Goal: Entertainment & Leisure: Consume media (video, audio)

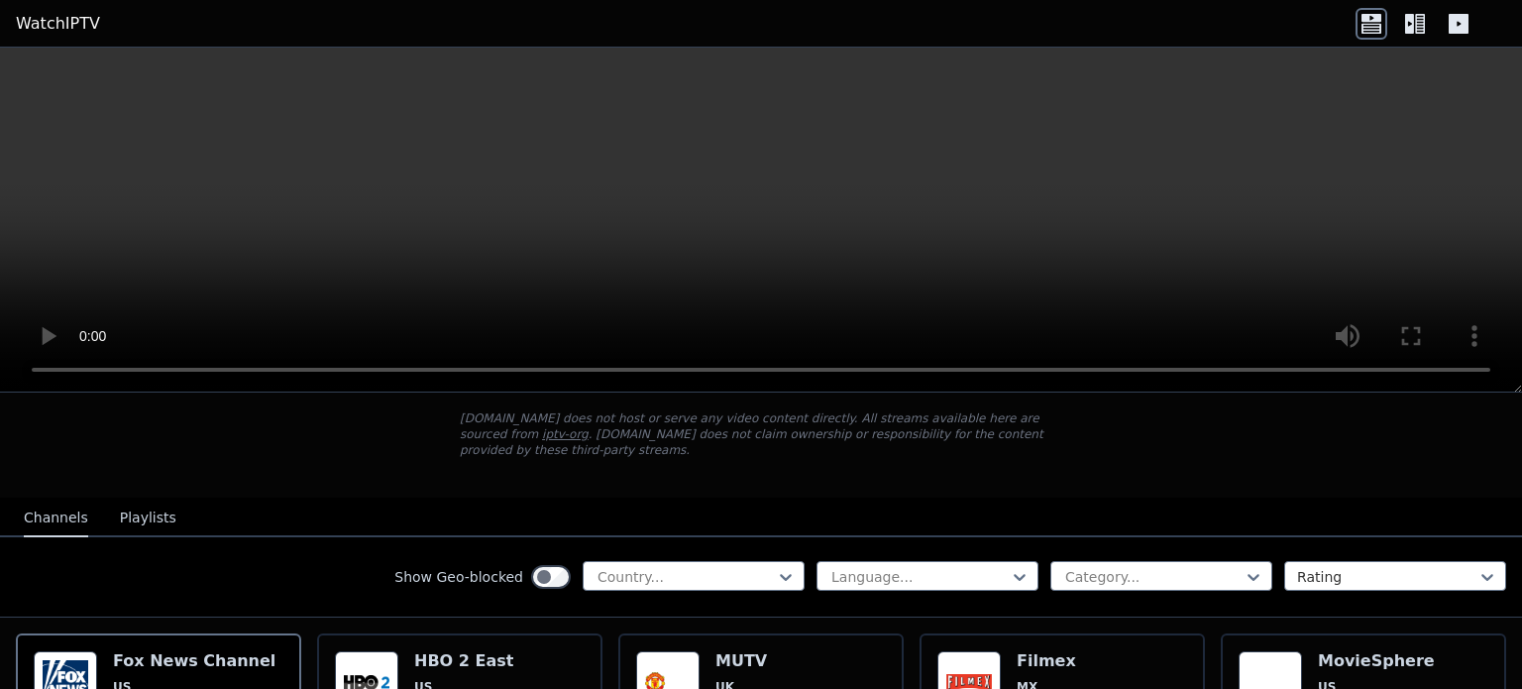
scroll to position [111, 0]
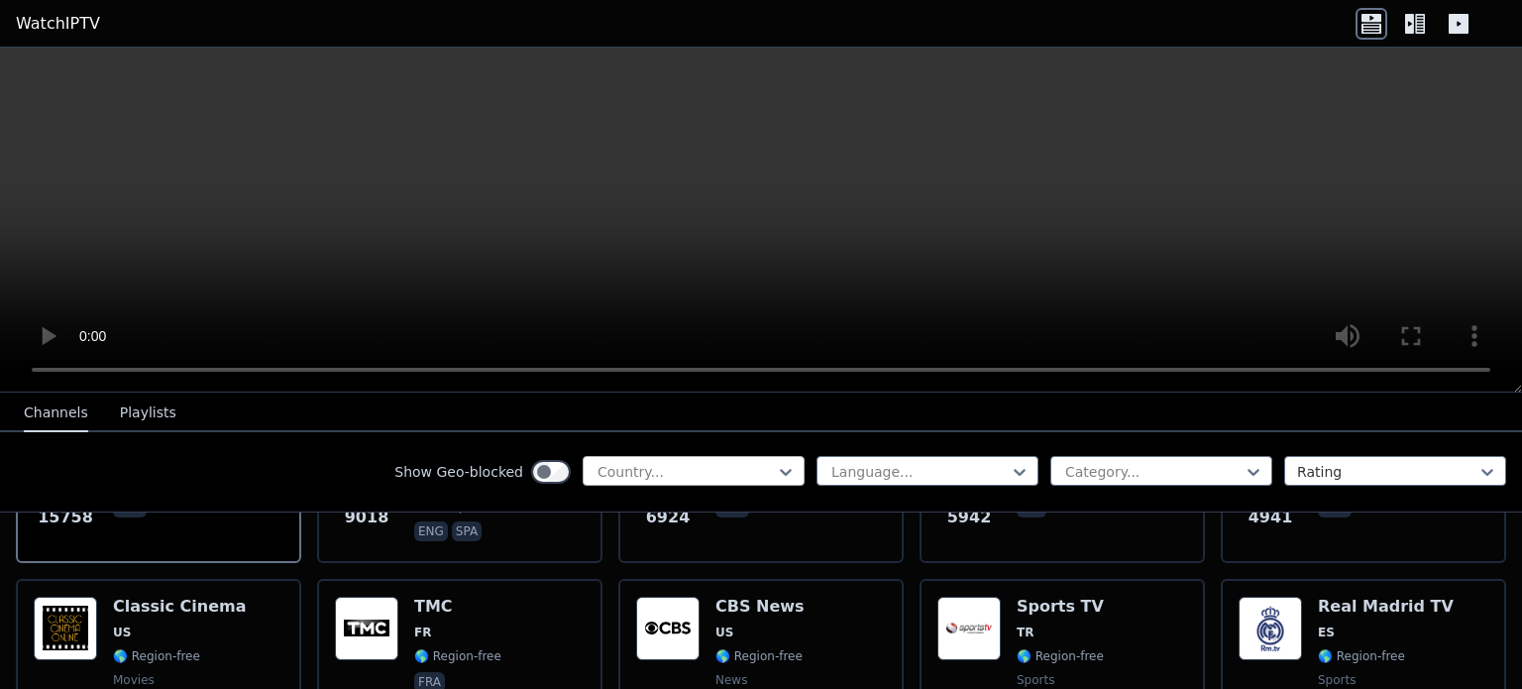
click at [637, 464] on div at bounding box center [686, 472] width 180 height 20
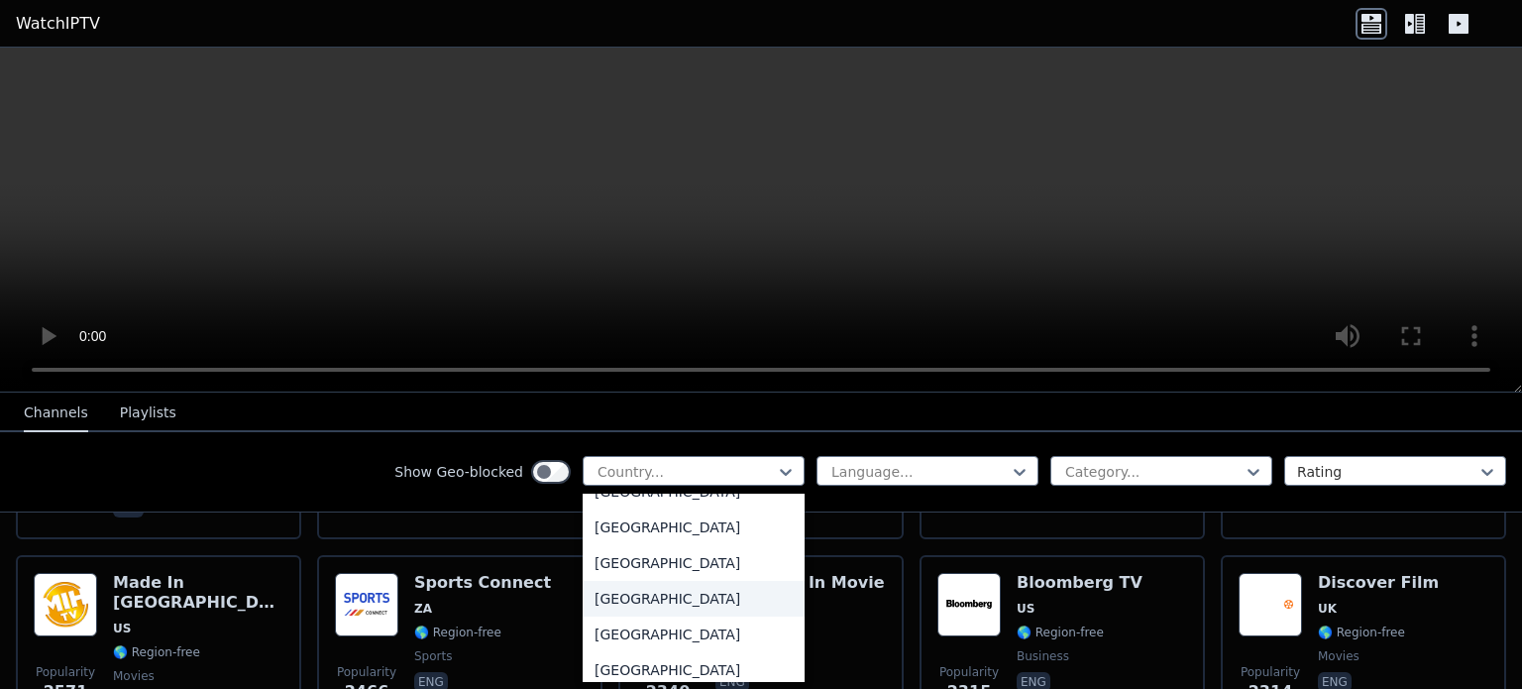
scroll to position [6932, 0]
click at [629, 593] on div "[GEOGRAPHIC_DATA]" at bounding box center [694, 597] width 222 height 36
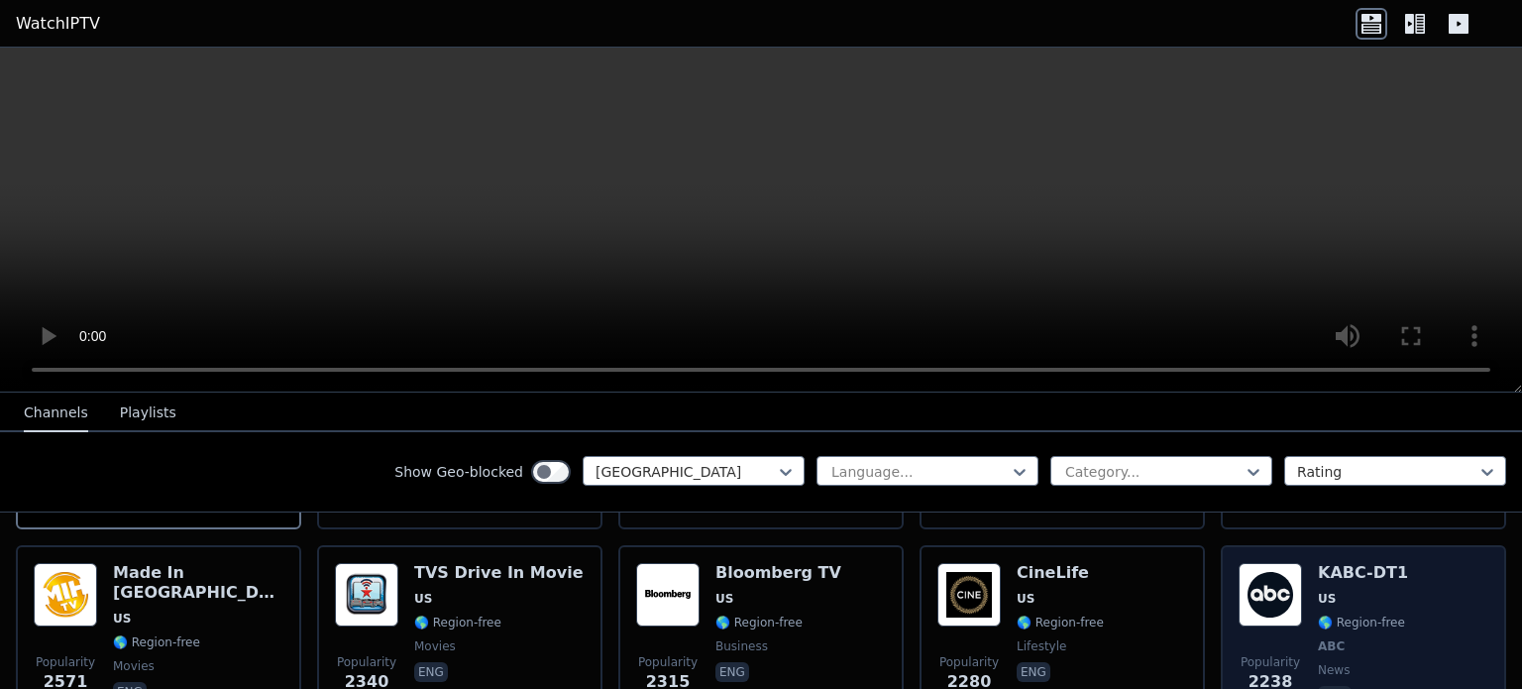
scroll to position [397, 0]
click at [1354, 615] on span "🌎 Region-free" at bounding box center [1361, 623] width 87 height 16
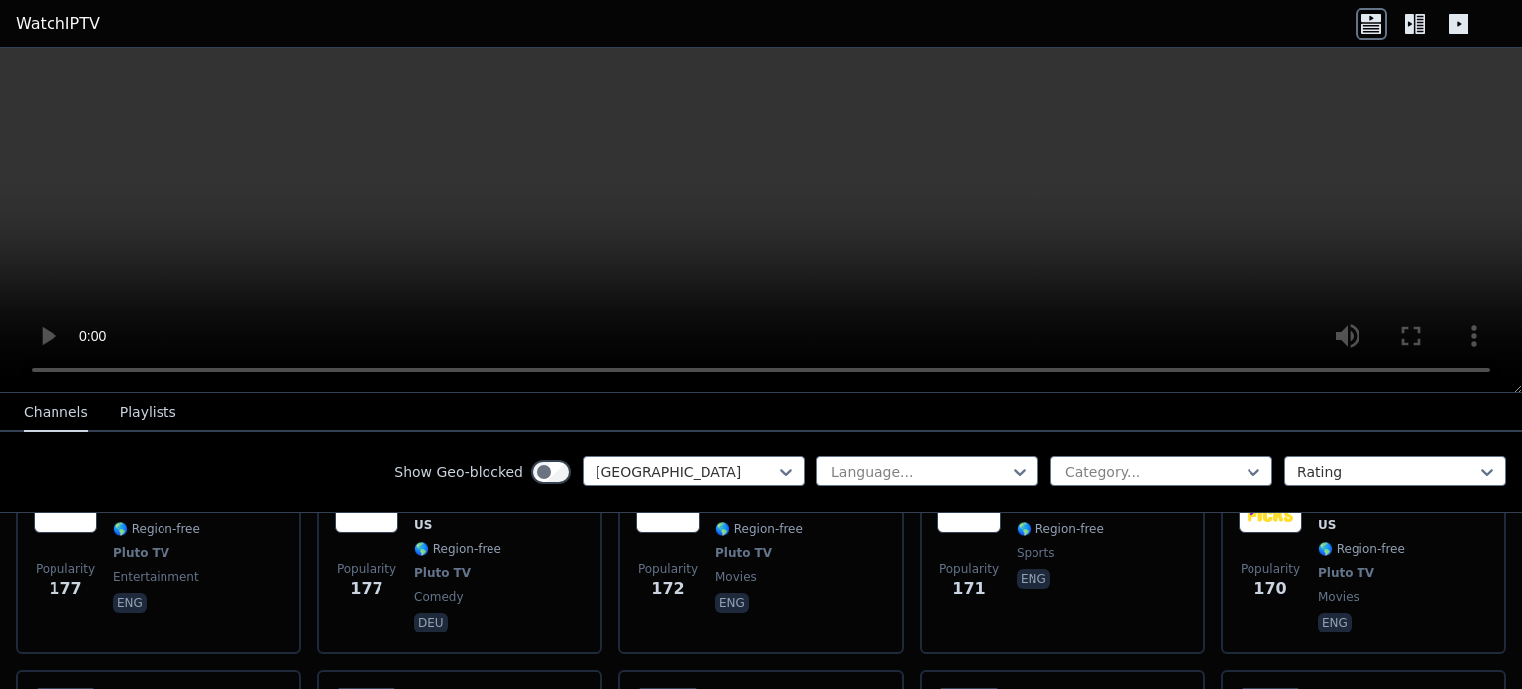
scroll to position [6042, 0]
click at [112, 688] on span "<" at bounding box center [105, 700] width 13 height 19
click at [1420, 14] on icon at bounding box center [1420, 24] width 10 height 20
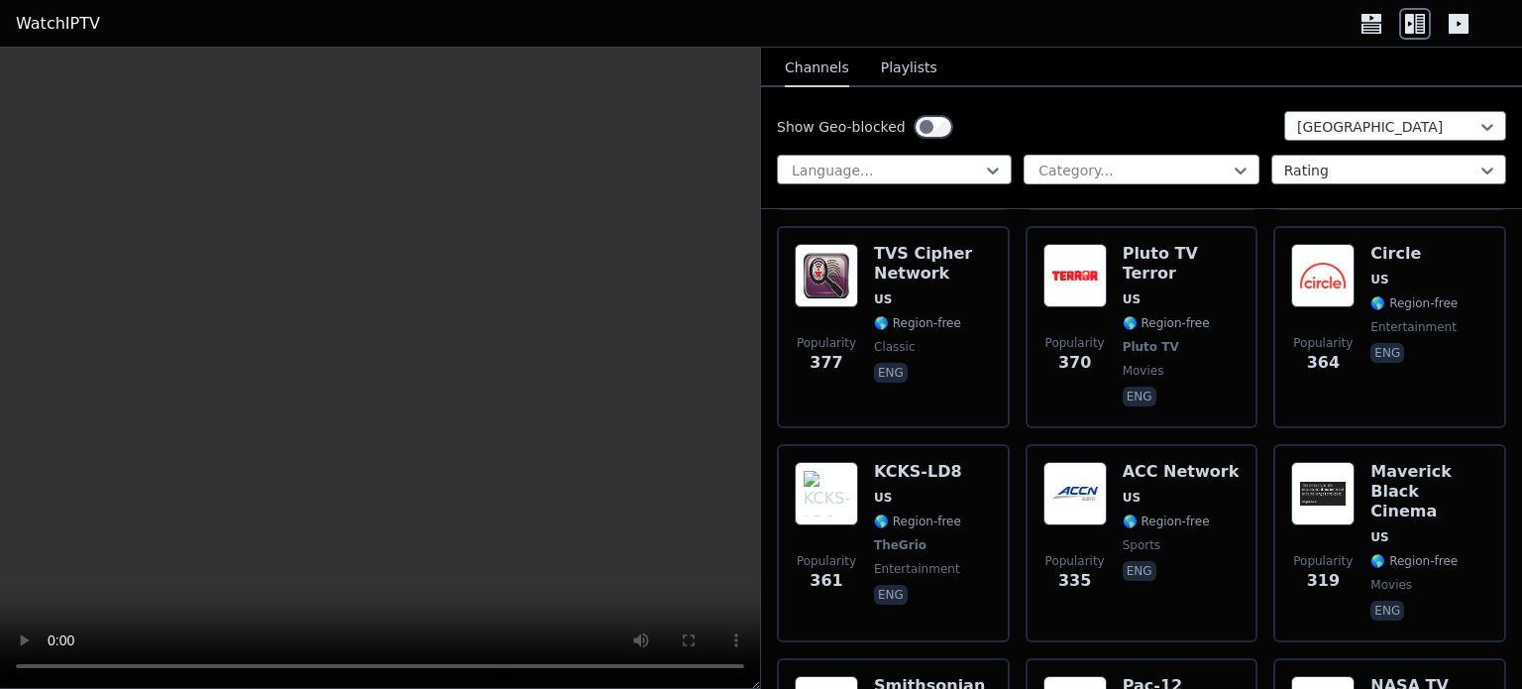
scroll to position [5943, 0]
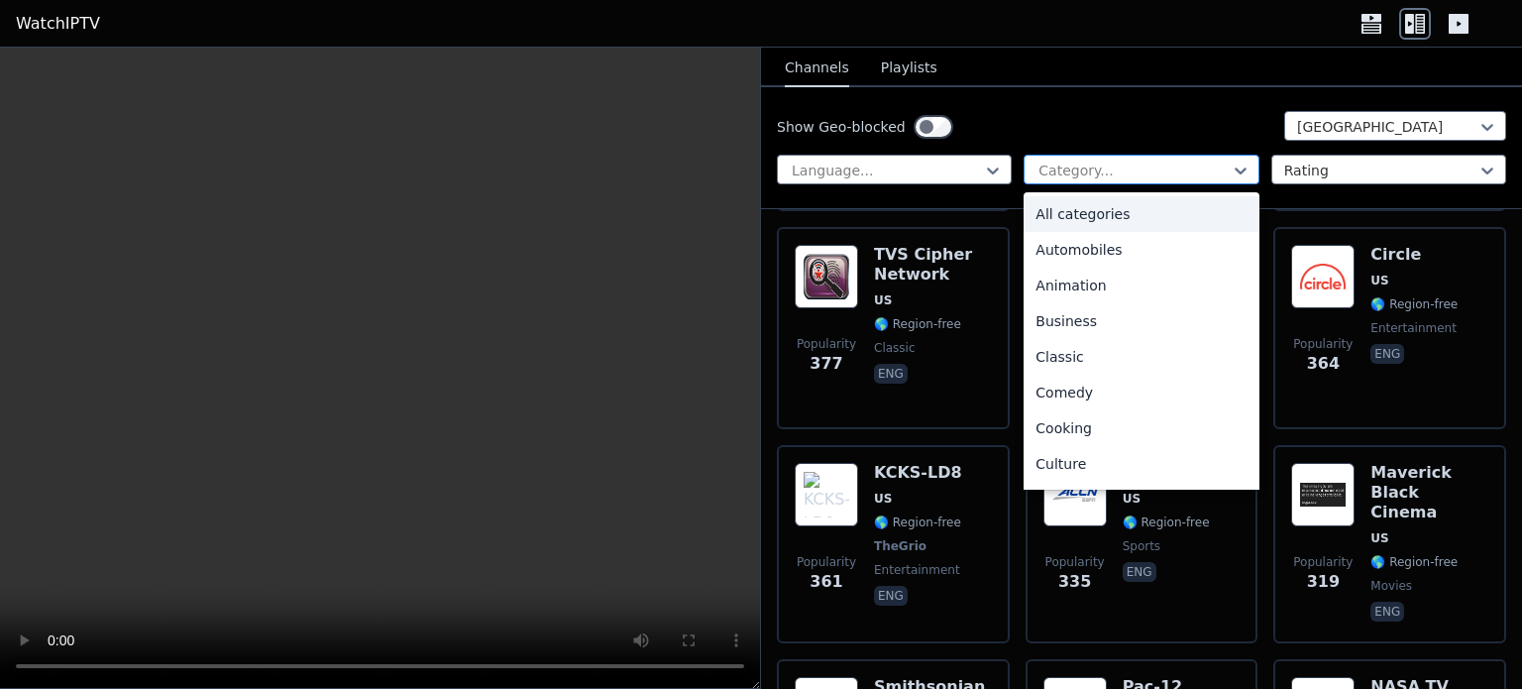
click at [1135, 167] on div at bounding box center [1133, 171] width 193 height 20
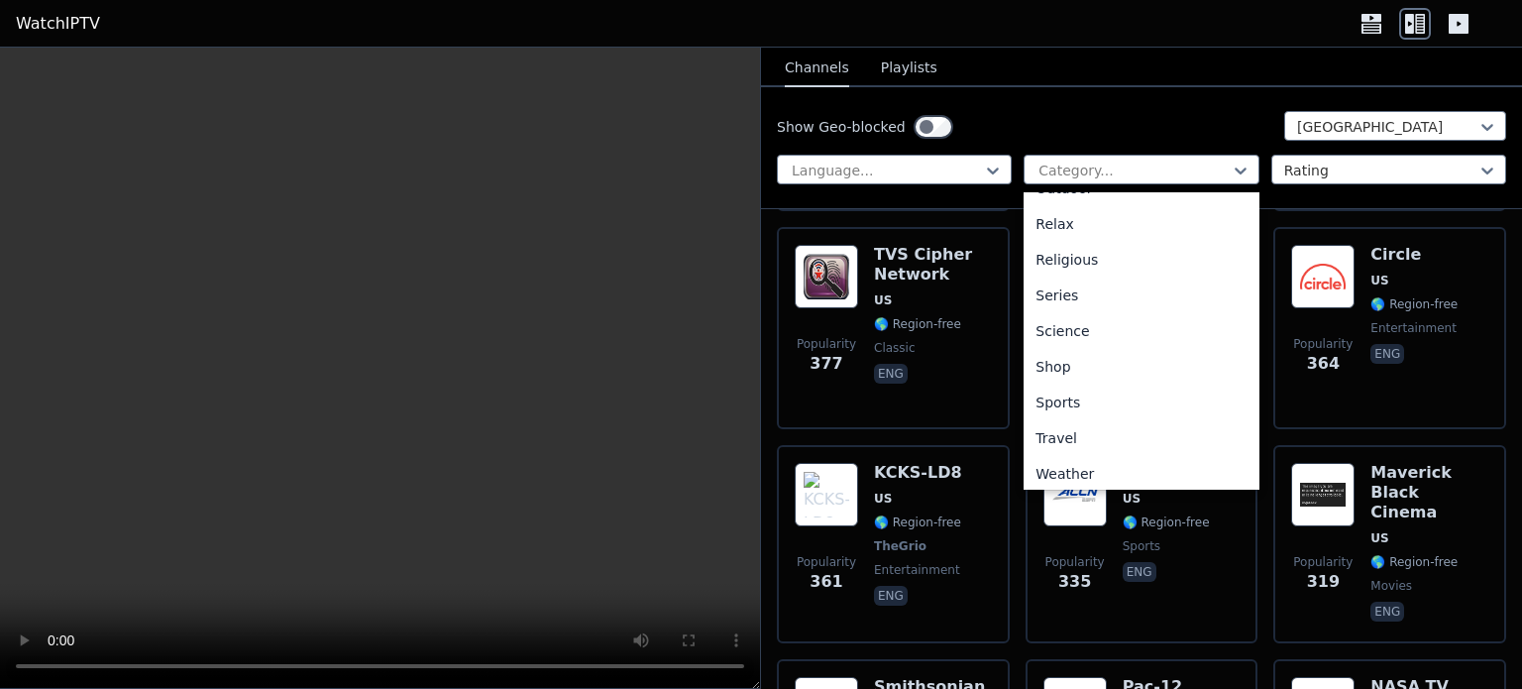
scroll to position [674, 0]
click at [1061, 404] on div "Sports" at bounding box center [1141, 397] width 235 height 36
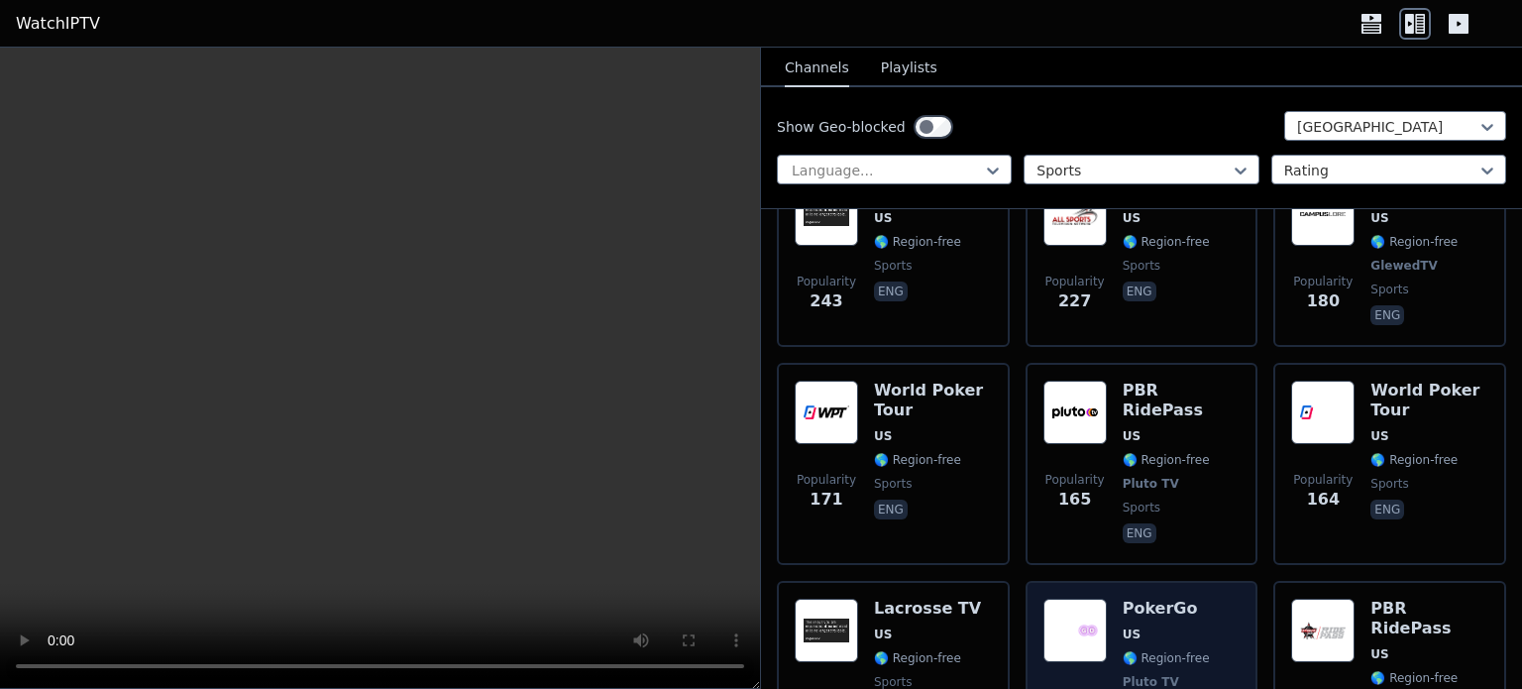
scroll to position [1367, 0]
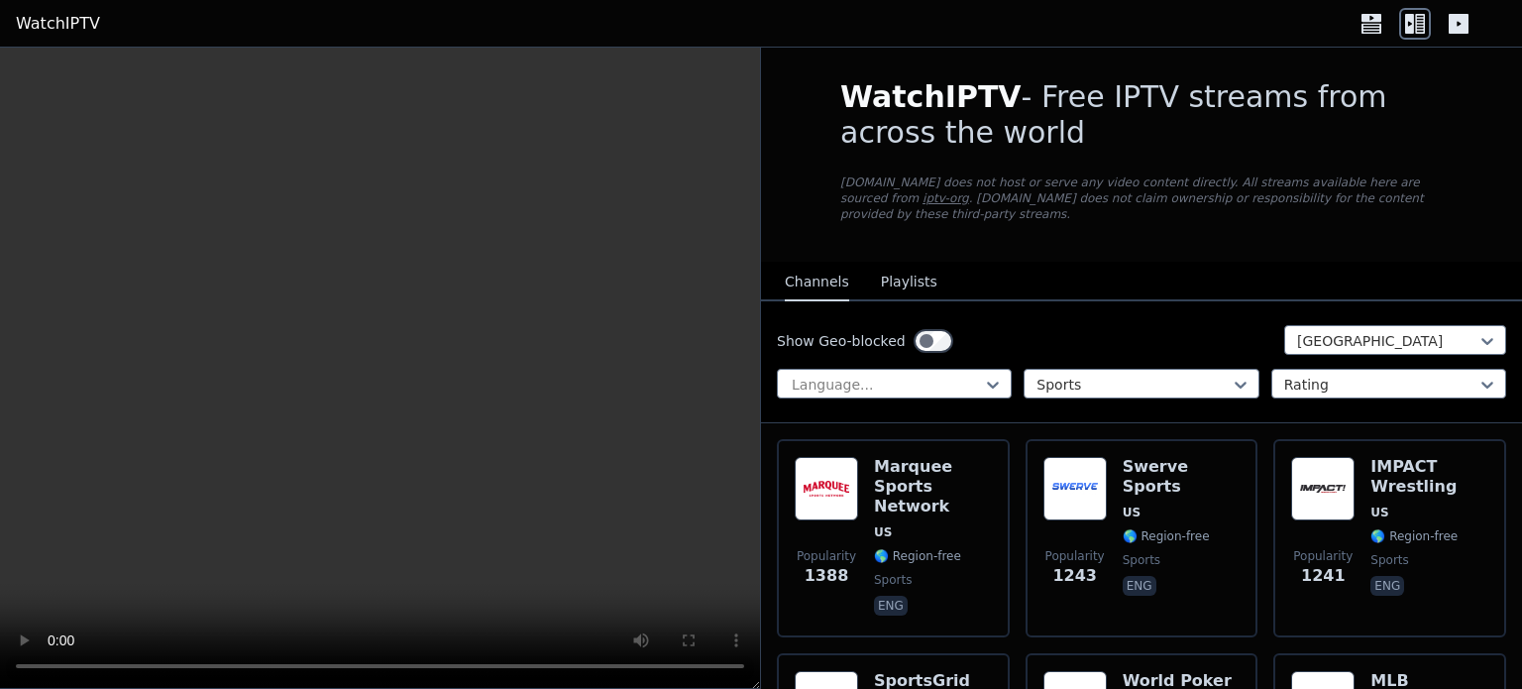
scroll to position [0, 0]
